Goal: Task Accomplishment & Management: Use online tool/utility

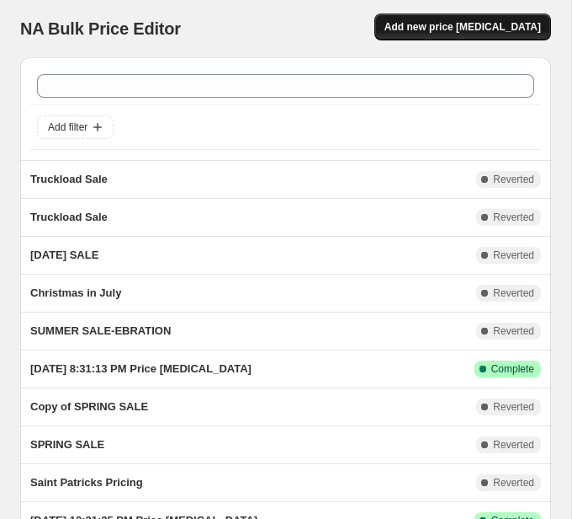
click at [487, 29] on span "Add new price [MEDICAL_DATA]" at bounding box center [463, 26] width 157 height 13
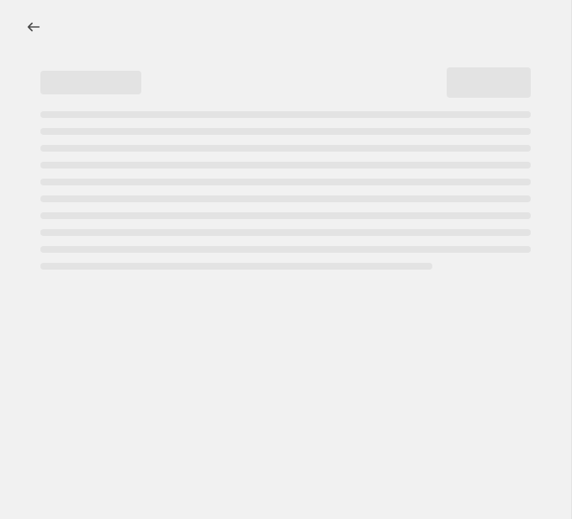
select select "percentage"
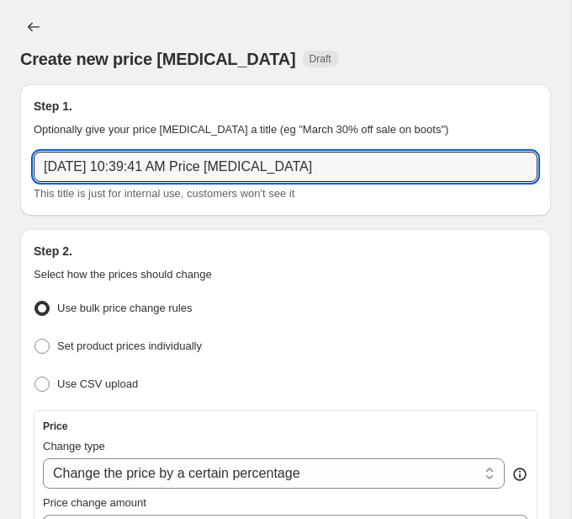
drag, startPoint x: 354, startPoint y: 166, endPoint x: -109, endPoint y: 154, distance: 463.1
click at [0, 154] on html "Home Settings Plans Skip to content Create new price [MEDICAL_DATA]. This page …" at bounding box center [286, 259] width 572 height 519
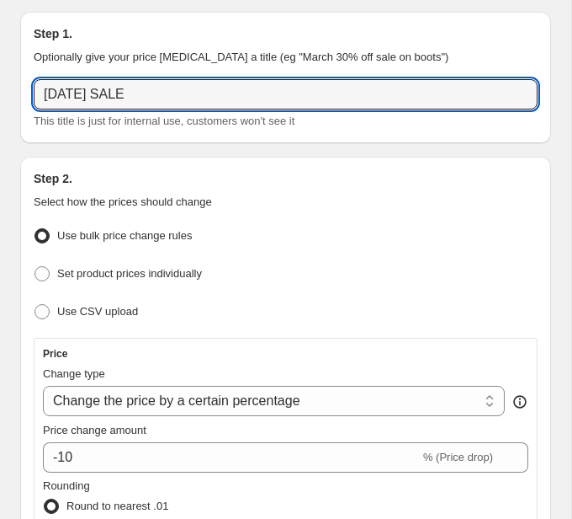
scroll to position [90, 0]
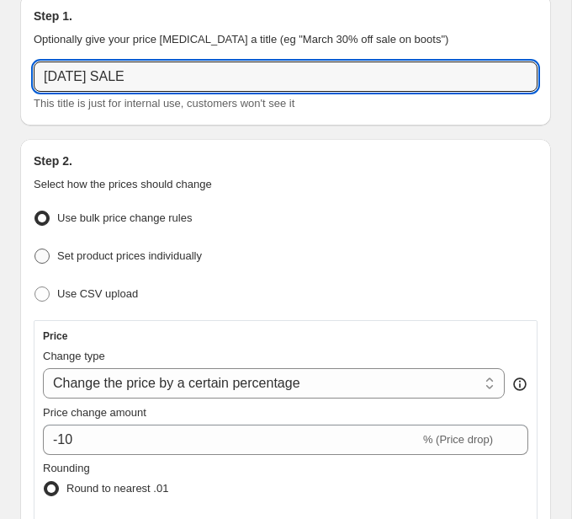
type input "[DATE] SALE"
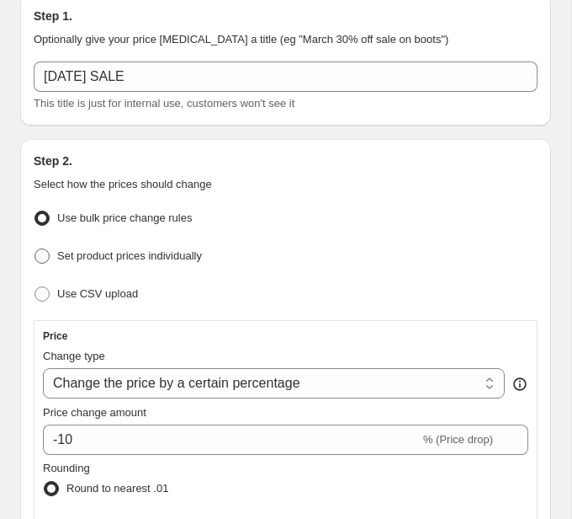
click at [168, 253] on span "Set product prices individually" at bounding box center [129, 255] width 145 height 13
click at [35, 249] on input "Set product prices individually" at bounding box center [35, 248] width 1 height 1
radio input "true"
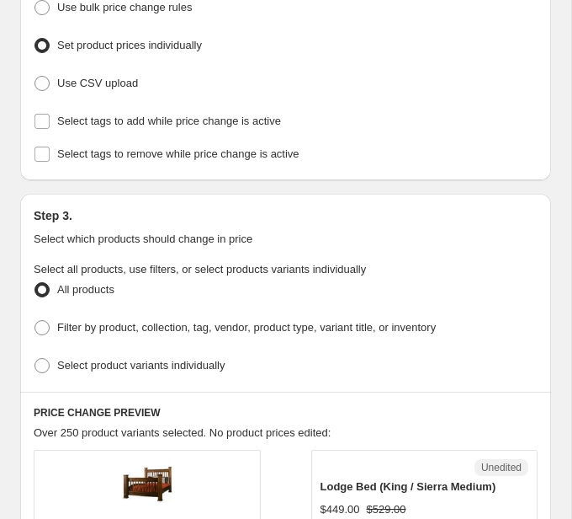
scroll to position [301, 0]
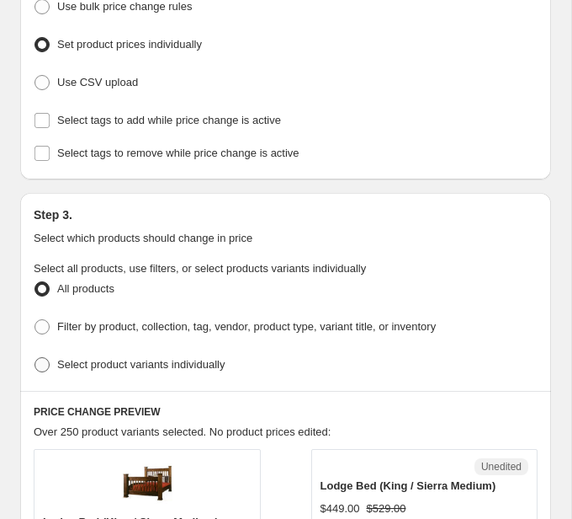
click at [188, 360] on span "Select product variants individually" at bounding box center [141, 364] width 168 height 13
click at [35, 358] on input "Select product variants individually" at bounding box center [35, 357] width 1 height 1
radio input "true"
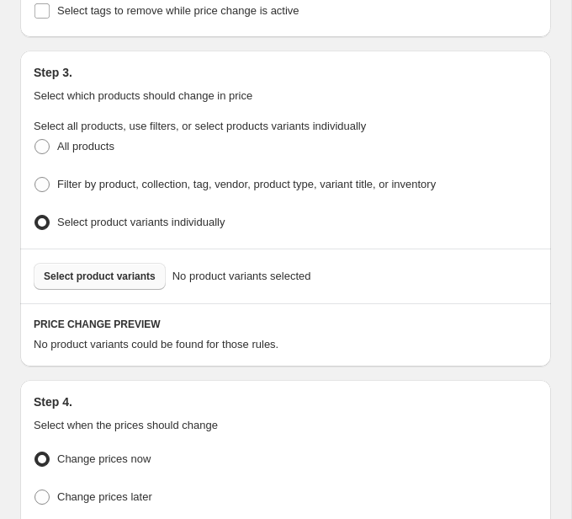
scroll to position [442, 0]
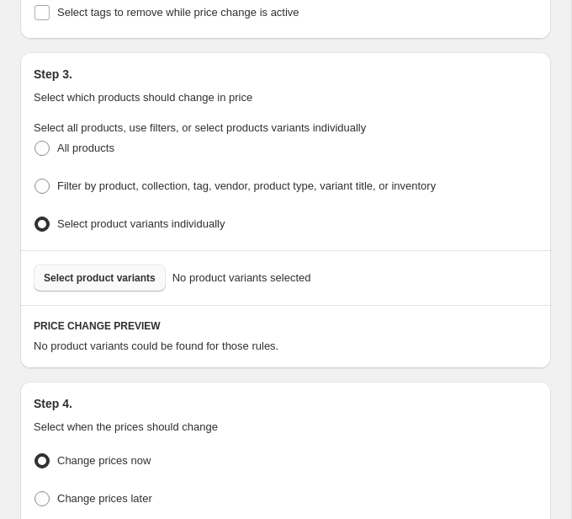
click at [139, 275] on span "Select product variants" at bounding box center [100, 277] width 112 height 13
